Goal: Information Seeking & Learning: Learn about a topic

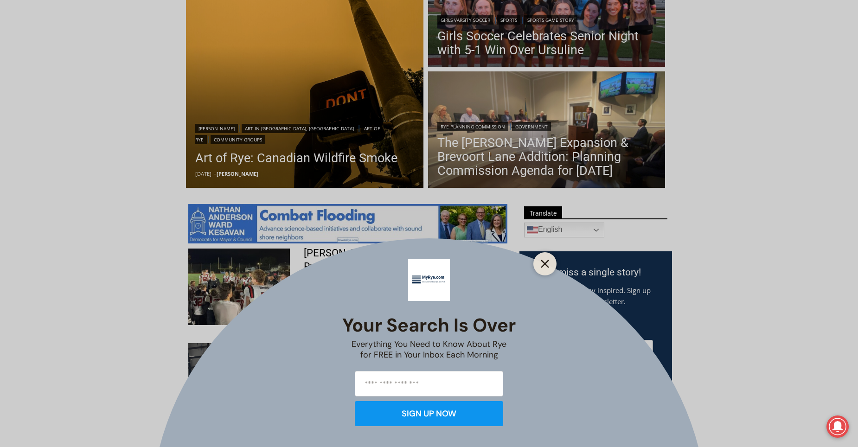
click at [545, 265] on icon "Close" at bounding box center [545, 264] width 8 height 8
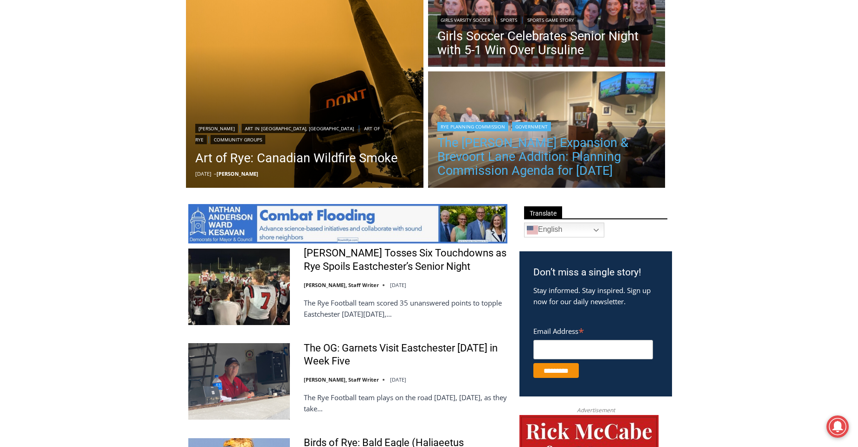
click at [530, 149] on link "The [PERSON_NAME] Expansion & Brevoort Lane Addition: Planning Commission Agend…" at bounding box center [547, 157] width 219 height 42
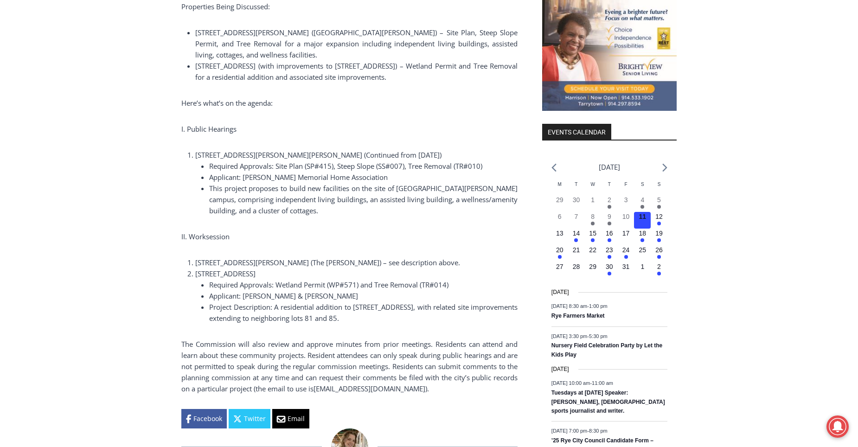
scroll to position [1003, 0]
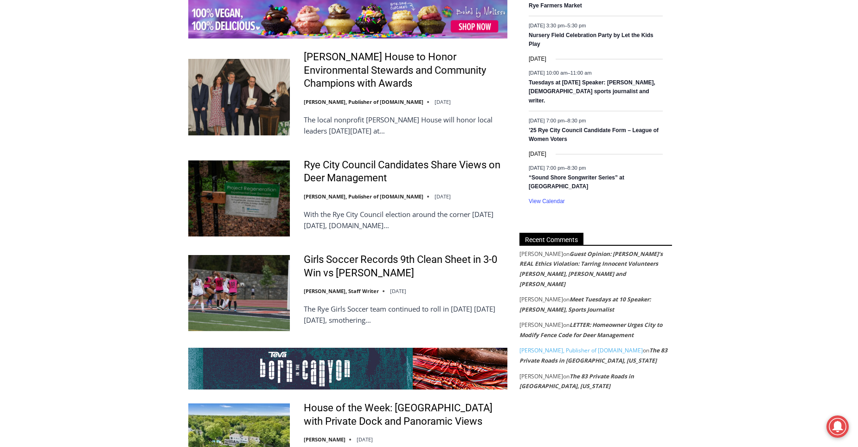
scroll to position [1468, 0]
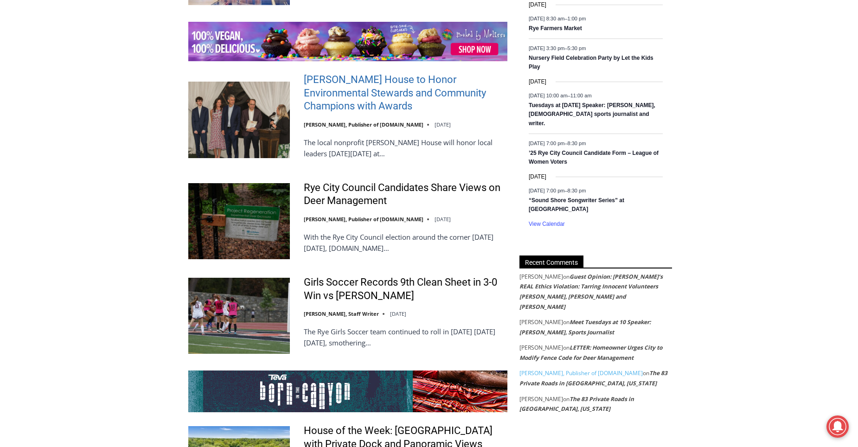
click at [399, 73] on link "[PERSON_NAME] House to Honor Environmental Stewards and Community Champions wit…" at bounding box center [406, 93] width 204 height 40
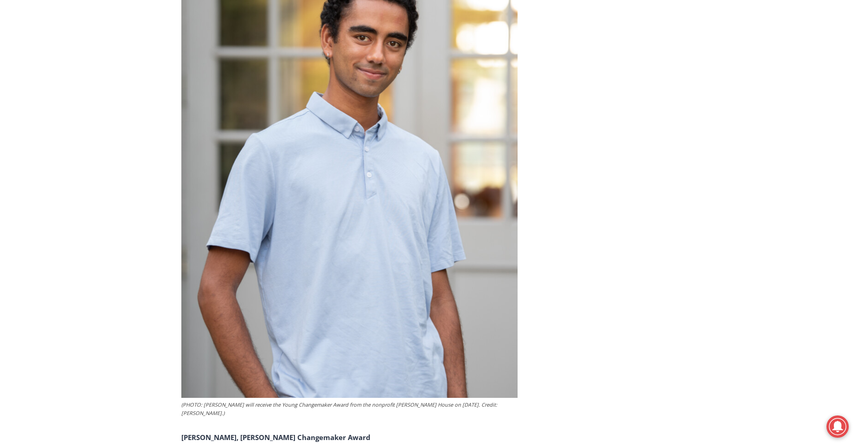
scroll to position [4946, 0]
